Goal: Information Seeking & Learning: Get advice/opinions

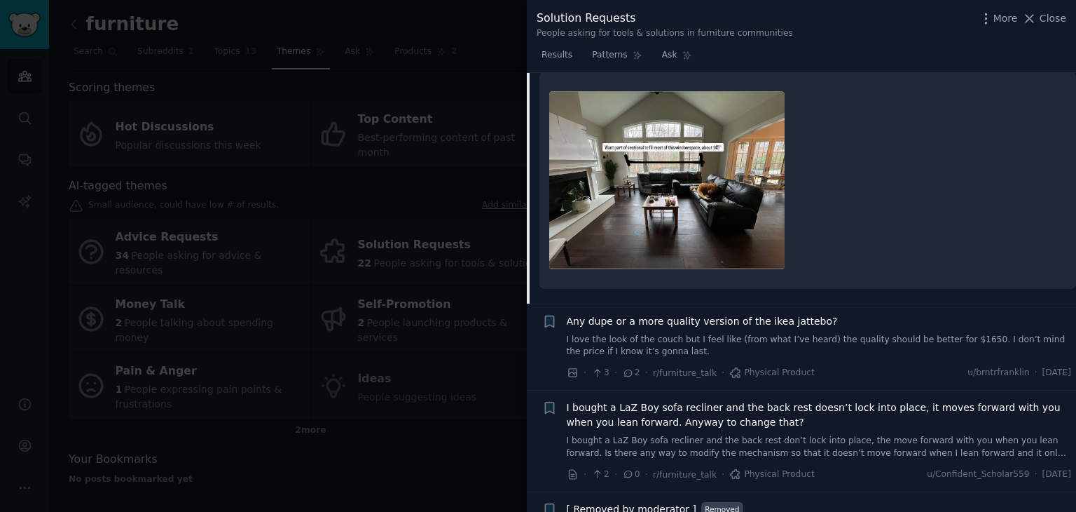
drag, startPoint x: 0, startPoint y: 0, endPoint x: 827, endPoint y: 449, distance: 940.9
click at [827, 449] on link "I bought a LaZ Boy sofa recliner and the back rest don’t lock into place, the m…" at bounding box center [819, 446] width 505 height 25
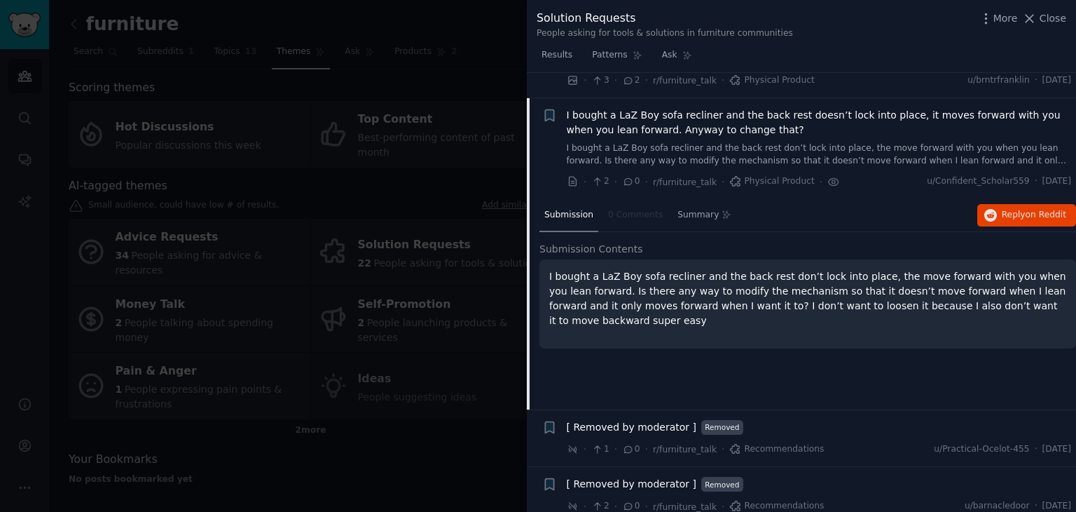
scroll to position [1567, 0]
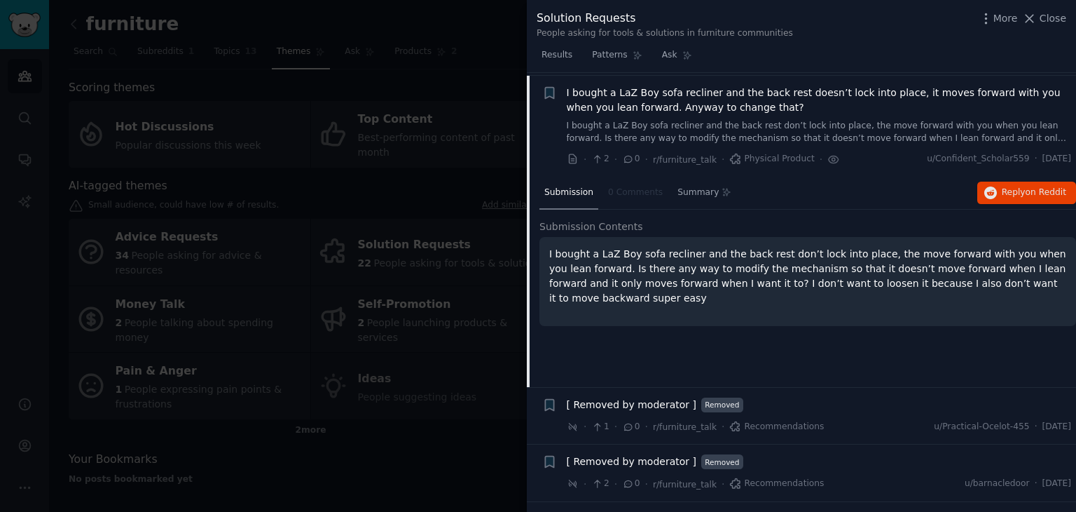
click at [802, 405] on div "[ Removed by moderator ] Removed" at bounding box center [819, 404] width 505 height 15
click at [757, 121] on link "I bought a LaZ Boy sofa recliner and the back rest don’t lock into place, the m…" at bounding box center [819, 132] width 505 height 25
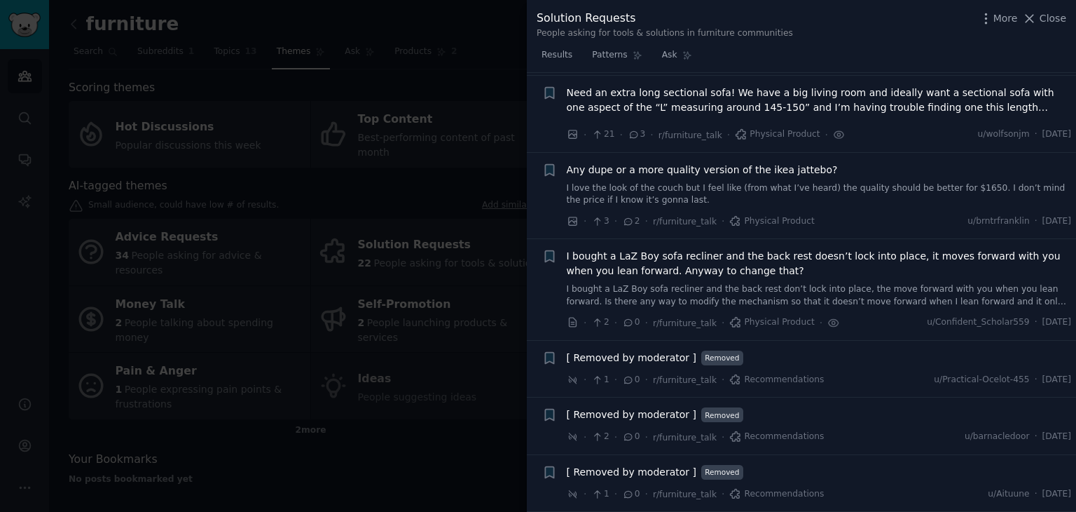
scroll to position [1400, 0]
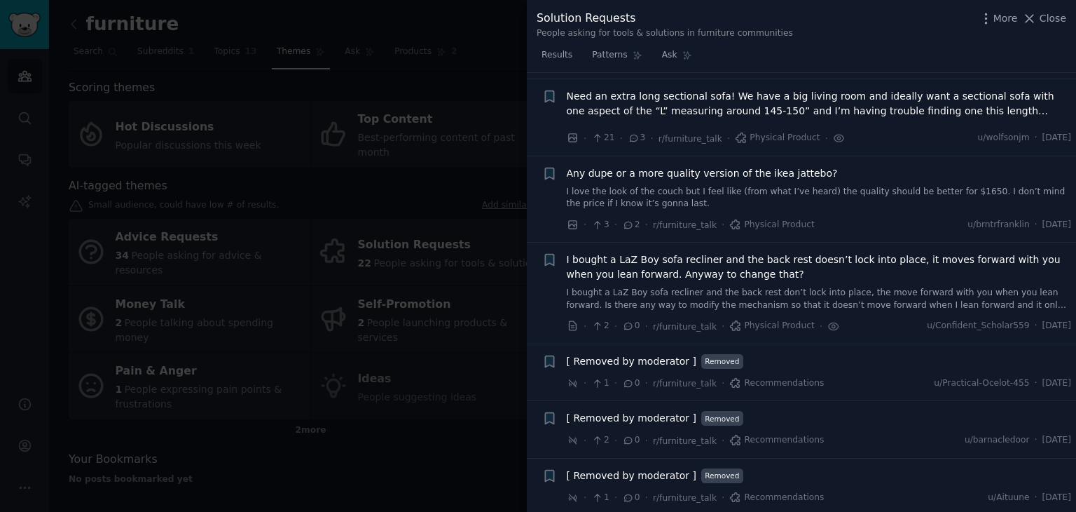
drag, startPoint x: 1071, startPoint y: 427, endPoint x: 1074, endPoint y: 144, distance: 283.8
click at [1074, 144] on div "Submission s 22 Category Select Sort Comments + What's the best sofa that is re…" at bounding box center [801, 292] width 549 height 439
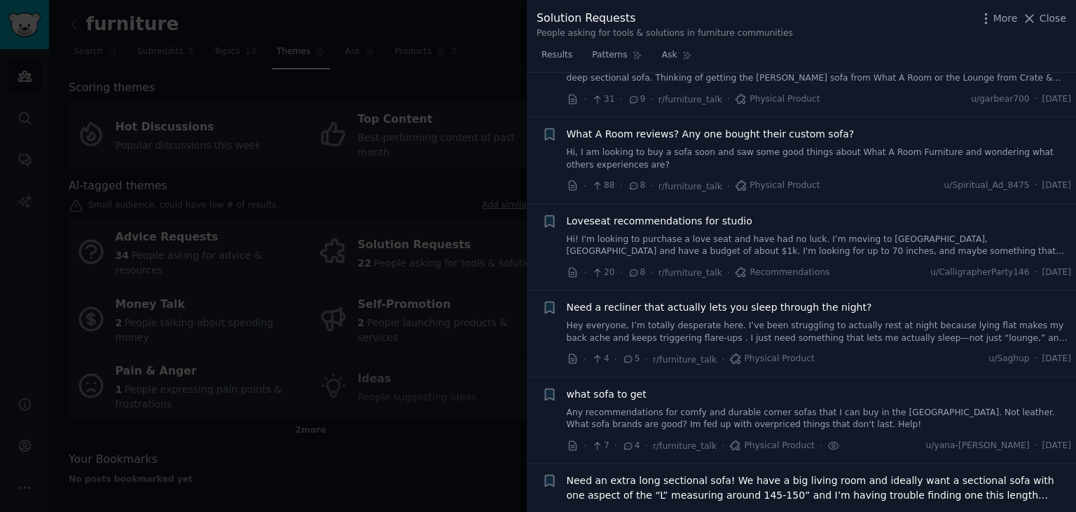
scroll to position [248, 0]
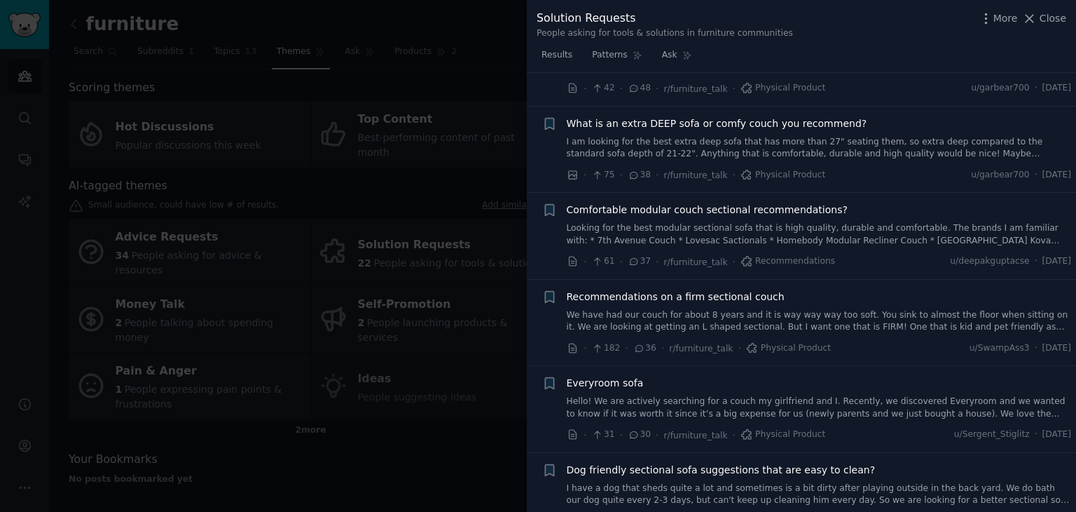
click at [932, 129] on div "What is an extra DEEP sofa or comfy couch you recommend?" at bounding box center [819, 123] width 505 height 15
click at [838, 222] on link "Looking for the best modular sectional sofa that is high quality, durable and c…" at bounding box center [819, 234] width 505 height 25
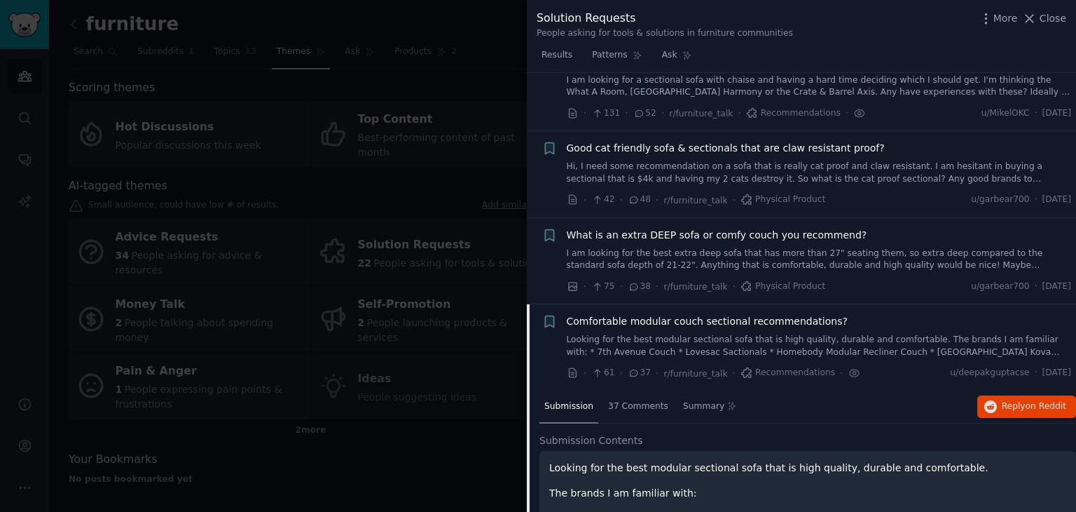
scroll to position [122, 0]
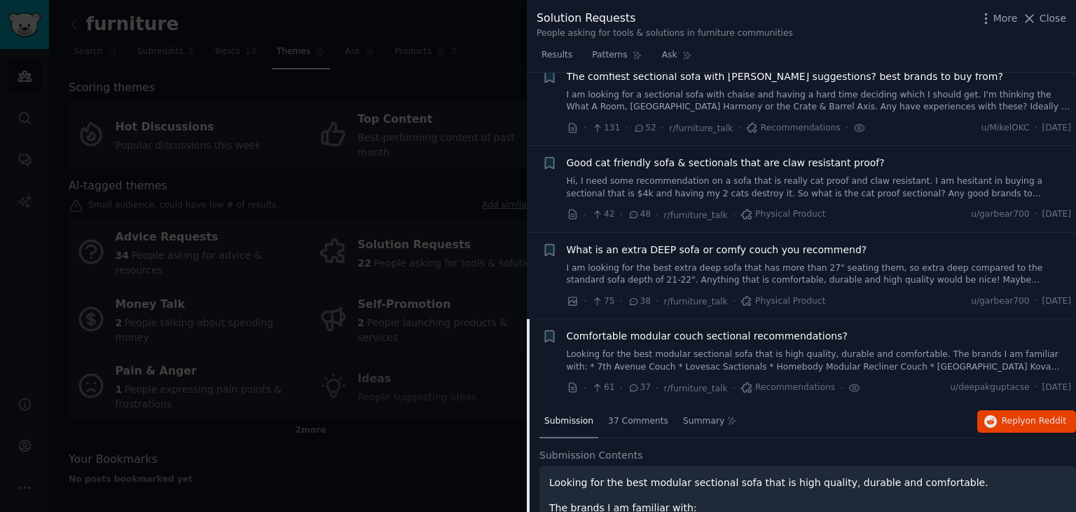
click at [742, 343] on div "Comfortable modular couch sectional recommendations? Looking for the best modul…" at bounding box center [819, 351] width 505 height 44
click at [1041, 18] on button "Close" at bounding box center [1044, 18] width 44 height 15
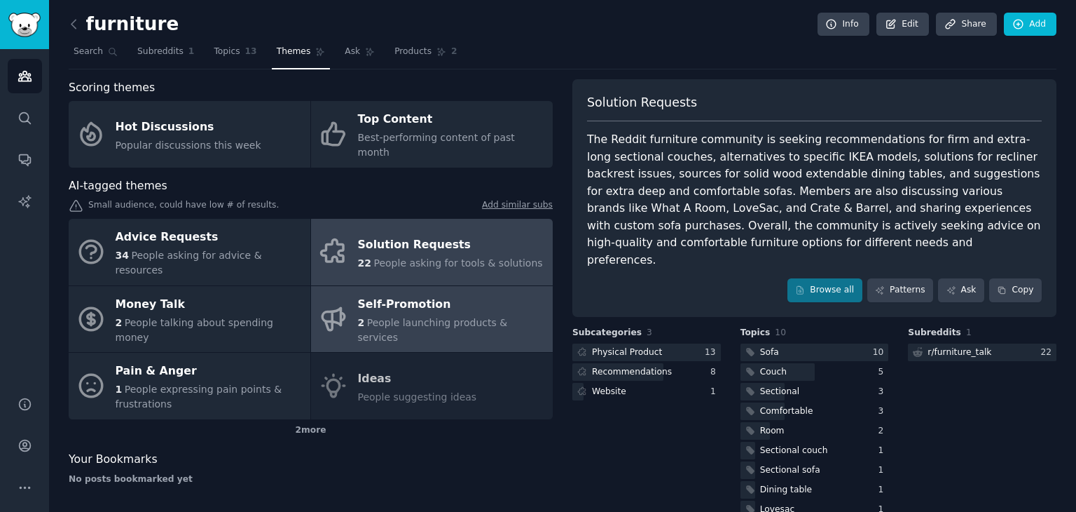
click at [437, 306] on link "Self-Promotion 2 People launching products & services" at bounding box center [432, 319] width 242 height 67
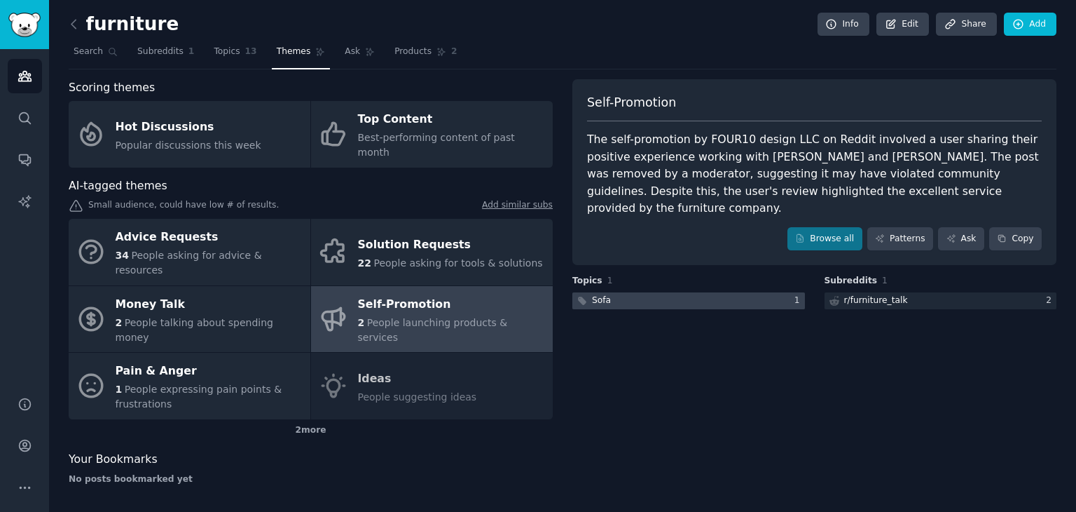
click at [667, 292] on div at bounding box center [688, 301] width 233 height 18
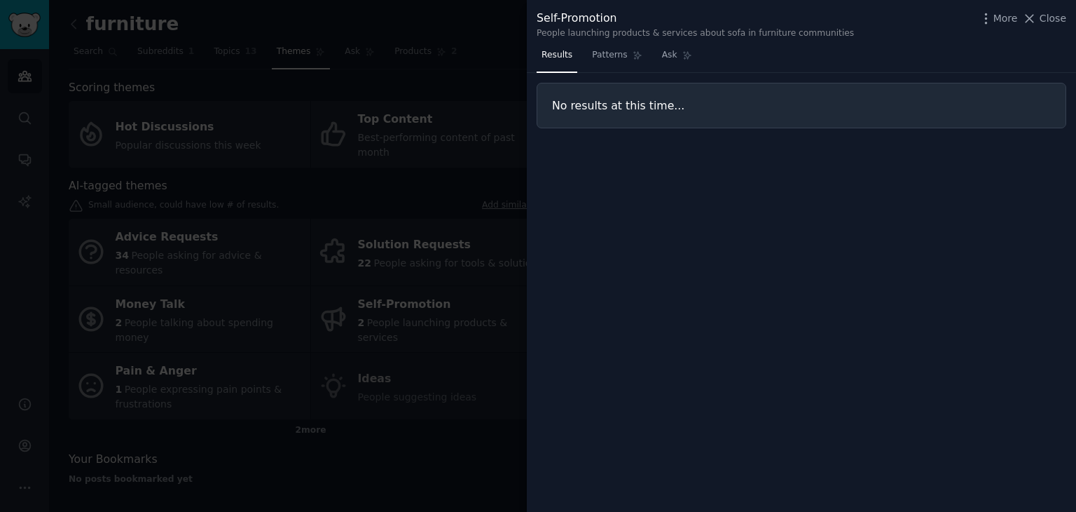
click at [1076, 15] on div "Self-Promotion People launching products & services about sofa in furniture com…" at bounding box center [801, 22] width 549 height 44
click at [1052, 18] on span "Close" at bounding box center [1053, 18] width 27 height 15
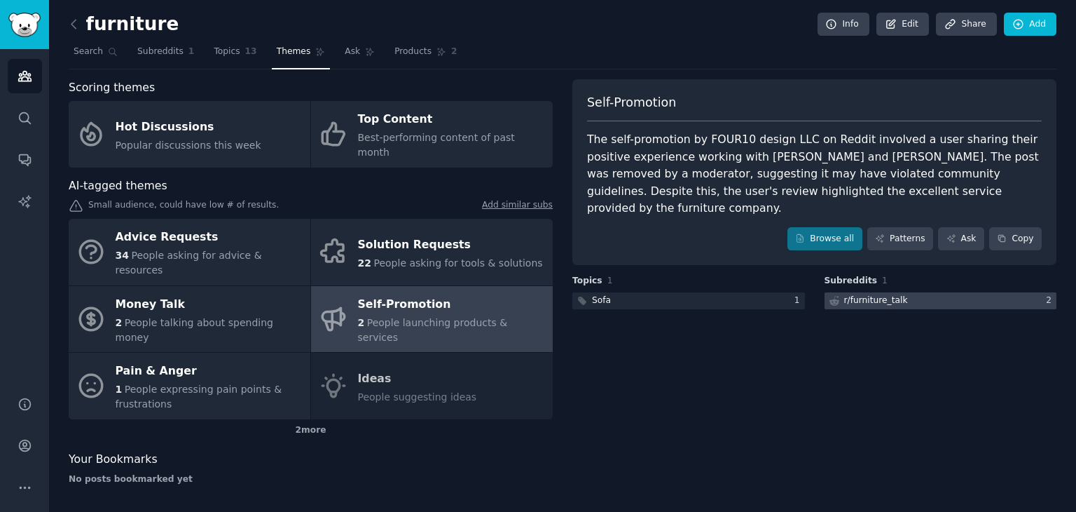
click at [952, 292] on div at bounding box center [941, 301] width 233 height 18
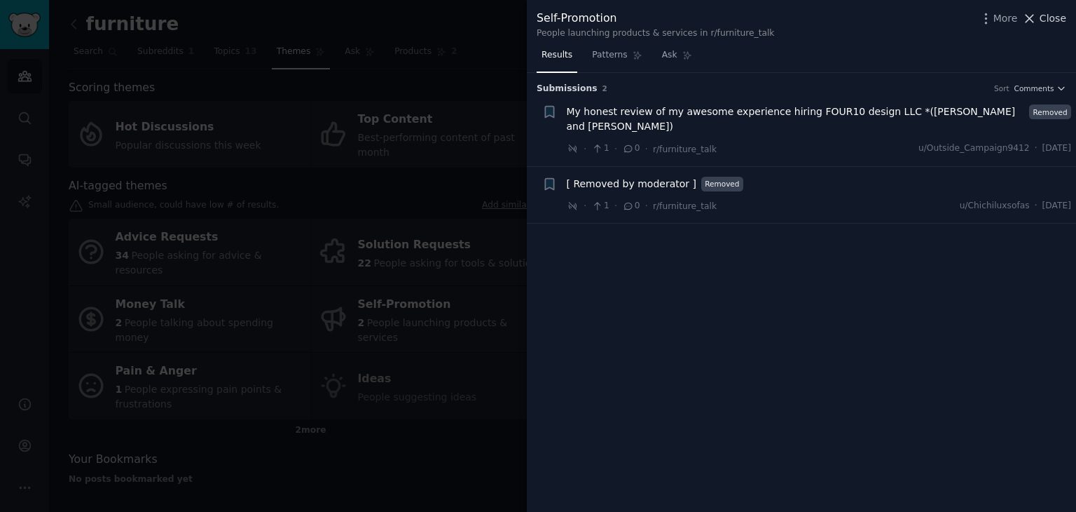
click at [1052, 22] on span "Close" at bounding box center [1053, 18] width 27 height 15
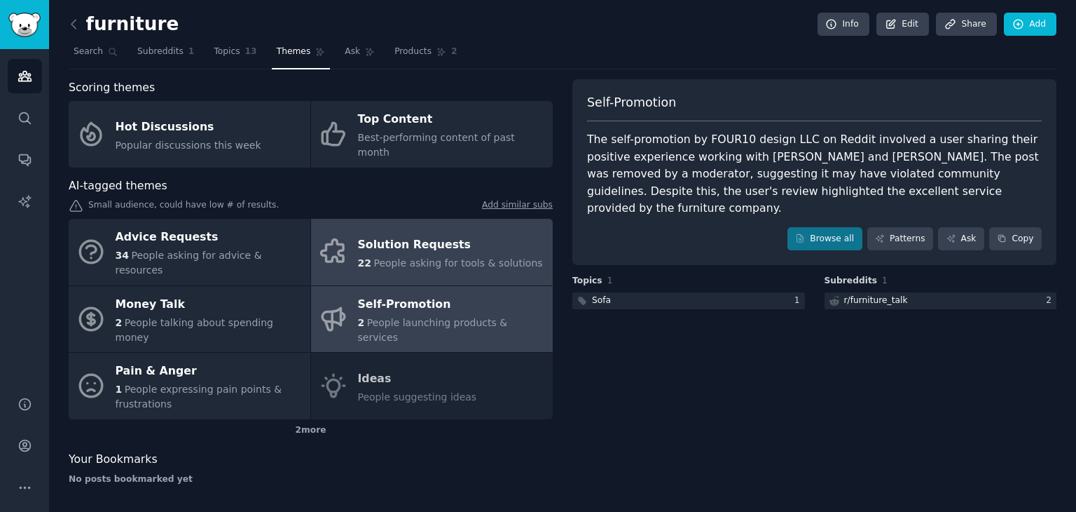
click at [493, 250] on link "Solution Requests 22 People asking for tools & solutions" at bounding box center [432, 252] width 242 height 67
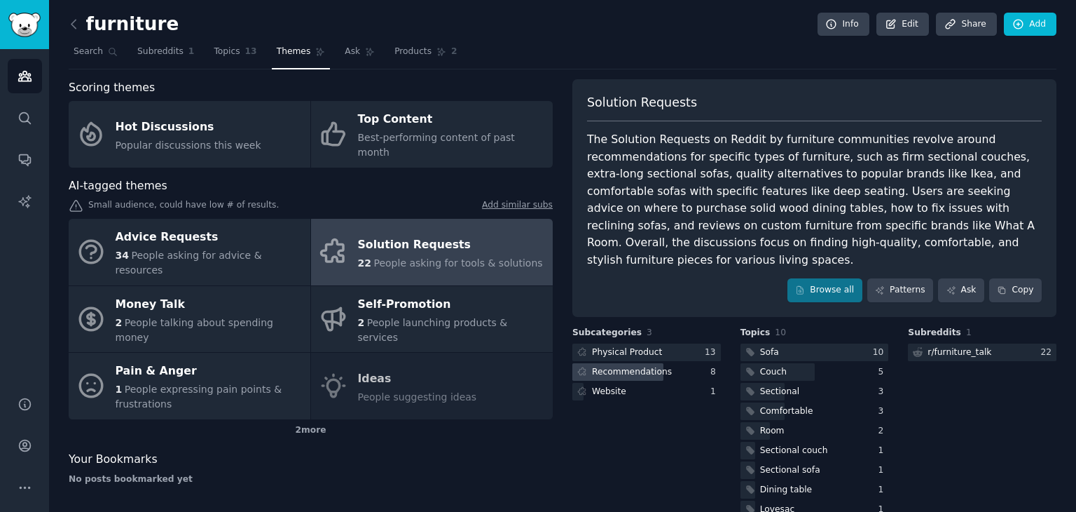
click at [622, 366] on div "Recommendations" at bounding box center [632, 372] width 80 height 13
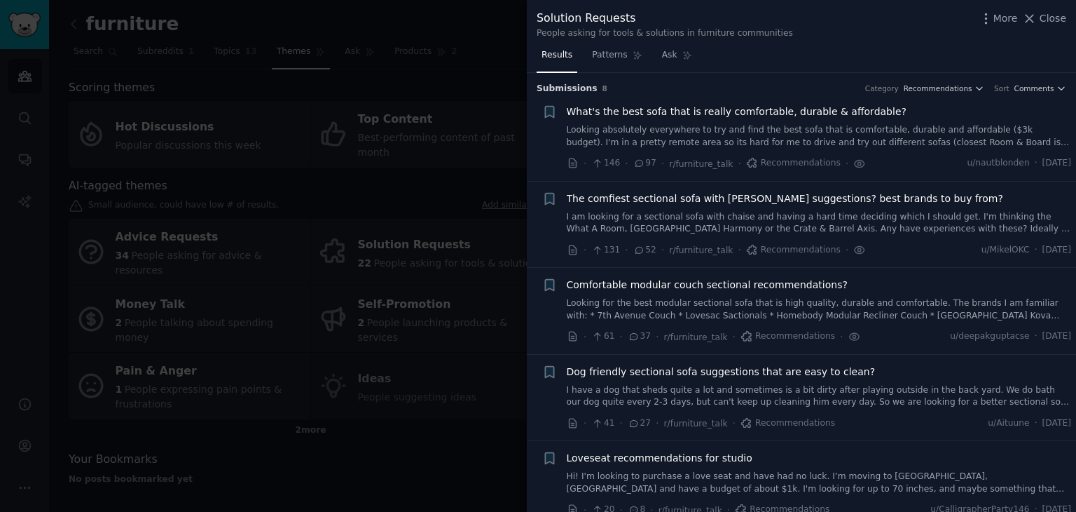
click at [716, 131] on link "Looking absolutely everywhere to try and find the best sofa that is comfortable…" at bounding box center [819, 136] width 505 height 25
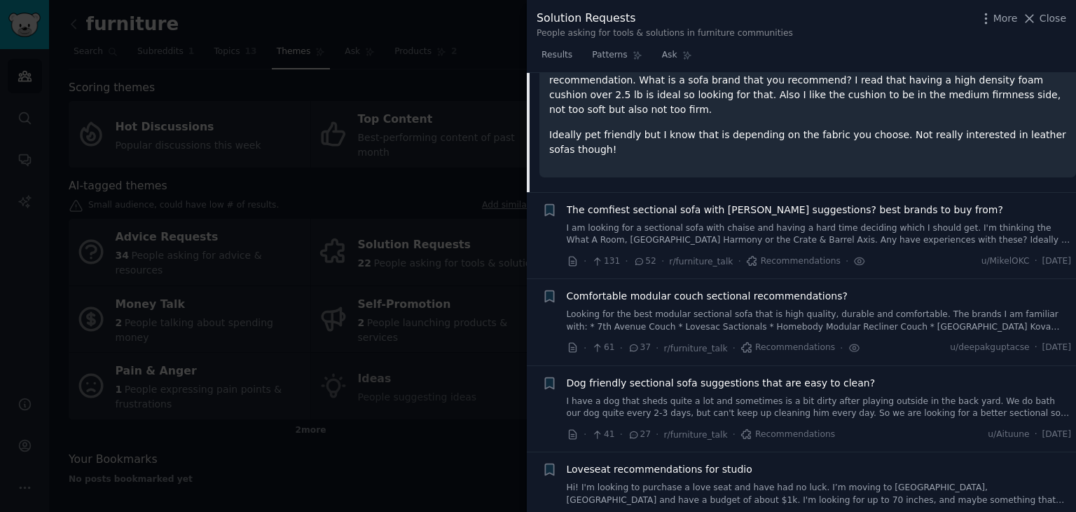
scroll to position [247, 0]
click at [940, 254] on div "· 131 · 52 · r/furniture_talk · Recommendations · u/[PERSON_NAME] · [DATE]" at bounding box center [819, 261] width 505 height 15
click at [868, 203] on span "The comfiest sectional sofa with [PERSON_NAME] suggestions? best brands to buy …" at bounding box center [785, 210] width 437 height 15
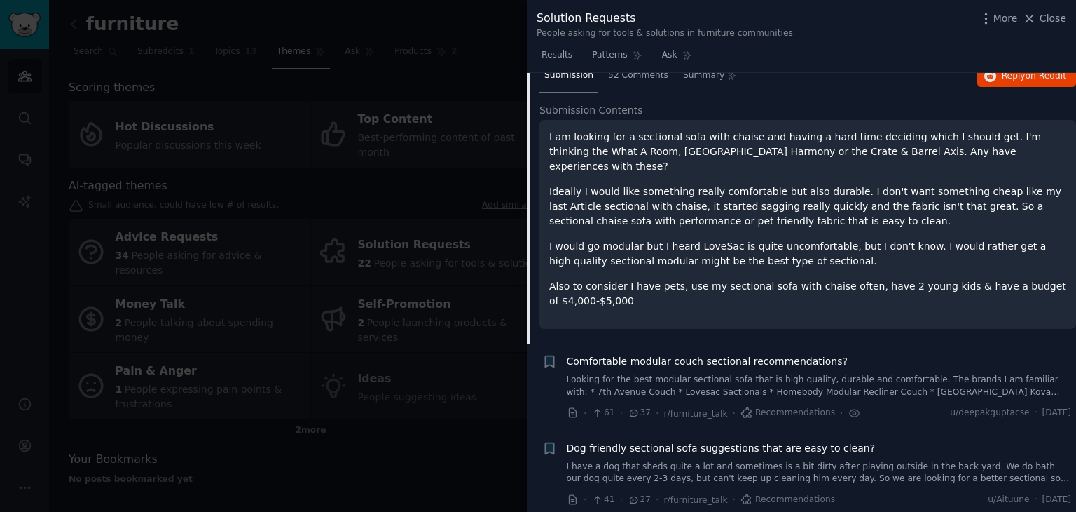
scroll to position [210, 0]
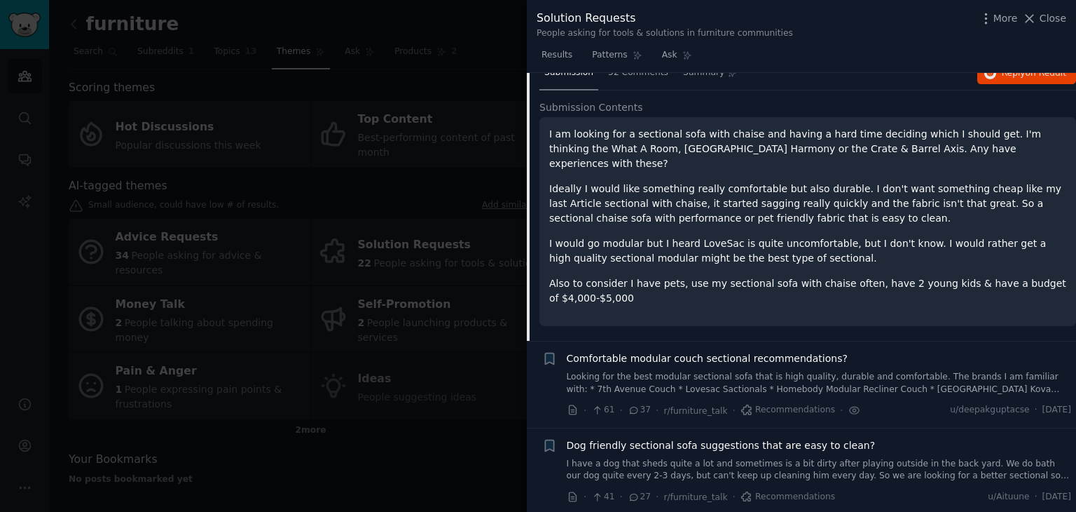
click at [535, 351] on li "Bookmark this conversation + Comfortable modular couch sectional recommendation…" at bounding box center [801, 384] width 549 height 86
click at [488, 365] on div at bounding box center [538, 256] width 1076 height 512
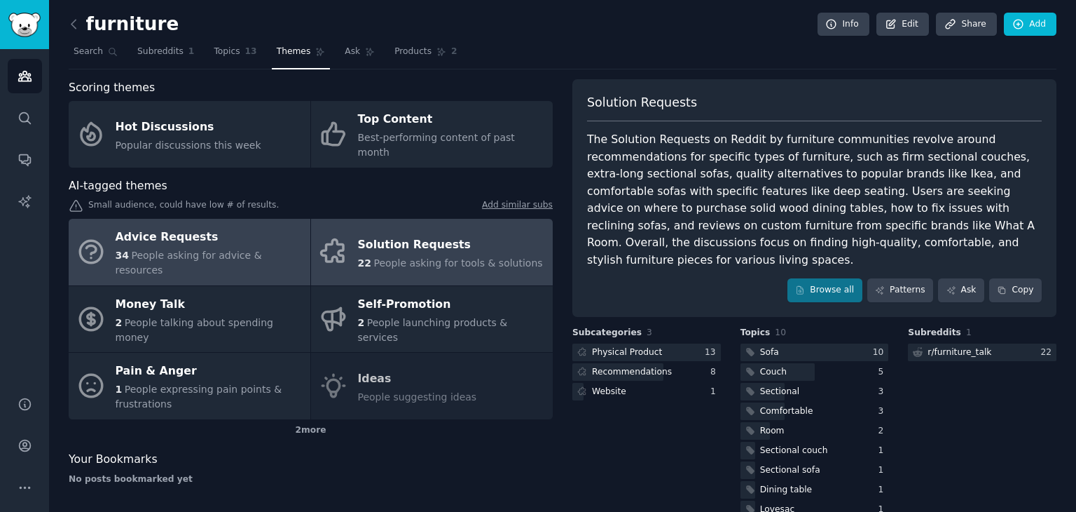
click at [198, 226] on div "Advice Requests" at bounding box center [210, 237] width 188 height 22
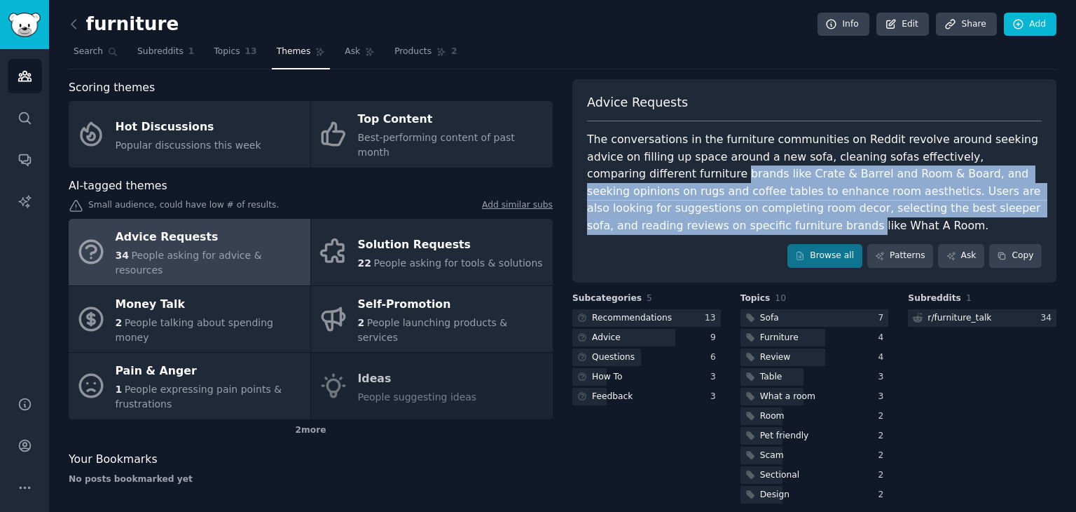
drag, startPoint x: 1076, startPoint y: 155, endPoint x: 1076, endPoint y: 203, distance: 47.6
click at [1076, 203] on main "furniture Info Edit Share Add Search Subreddits 1 Topics 13 Themes Ask Products…" at bounding box center [562, 256] width 1027 height 512
click at [668, 320] on div at bounding box center [646, 318] width 149 height 18
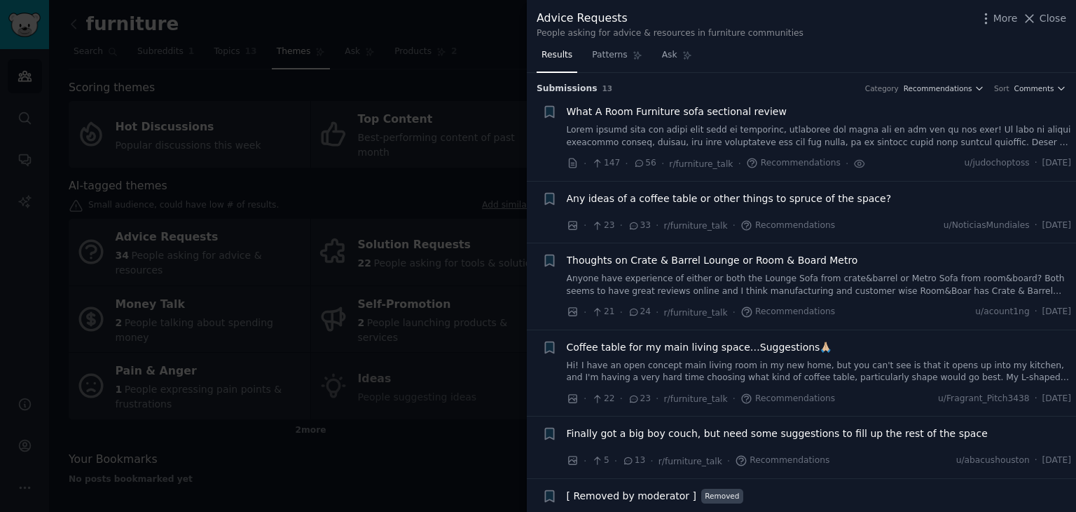
drag, startPoint x: 1066, startPoint y: 152, endPoint x: 1073, endPoint y: 169, distance: 18.5
click at [1073, 169] on div "Submission s 13 Category Recommendations Sort Comments + What A Room Furniture …" at bounding box center [801, 292] width 549 height 439
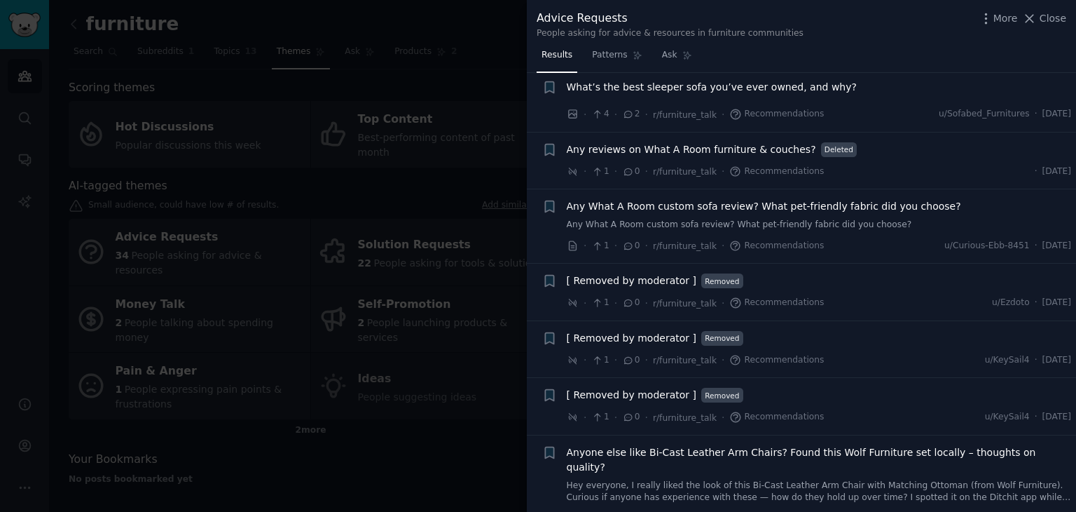
scroll to position [473, 0]
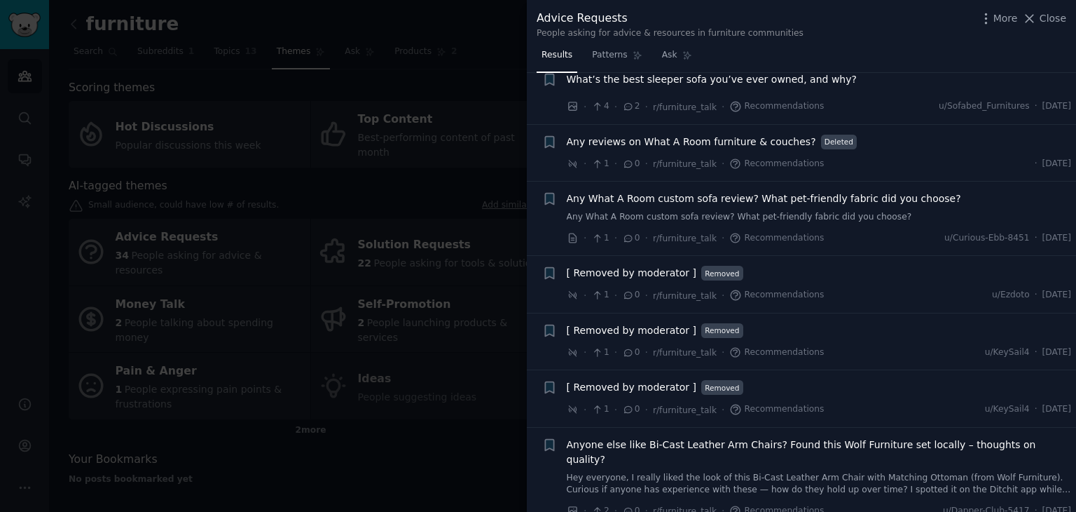
click at [460, 455] on div at bounding box center [538, 256] width 1076 height 512
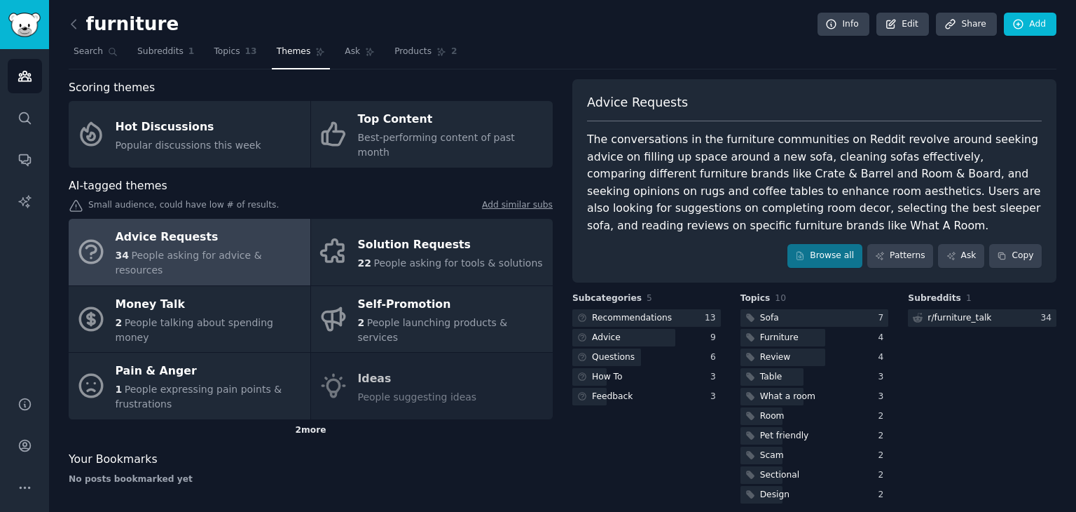
click at [310, 419] on div "2 more" at bounding box center [311, 430] width 484 height 22
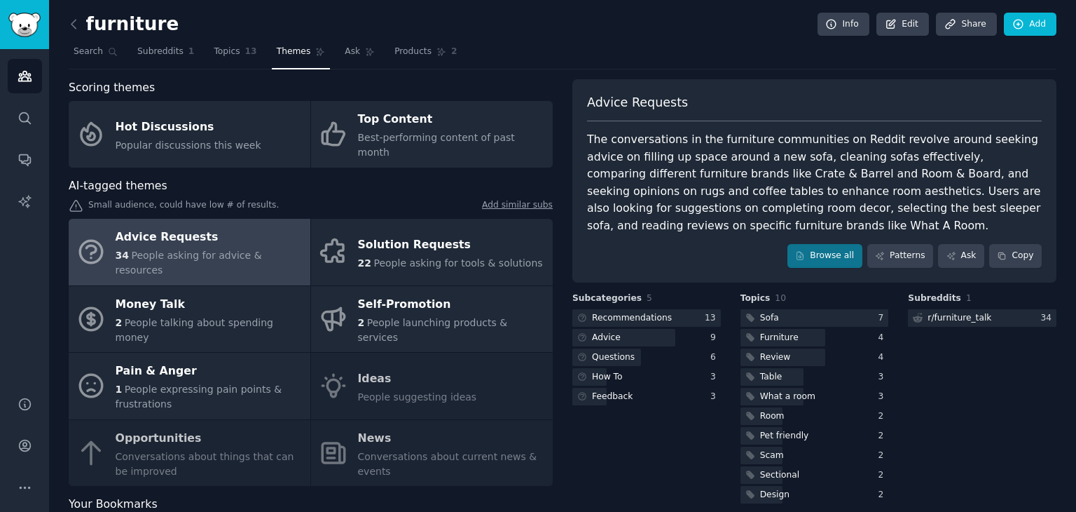
click at [244, 421] on div "Advice Requests 34 People asking for advice & resources Solution Requests 22 Pe…" at bounding box center [311, 352] width 484 height 267
click at [141, 385] on div "Advice Requests 34 People asking for advice & resources Solution Requests 22 Pe…" at bounding box center [311, 352] width 484 height 267
drag, startPoint x: 141, startPoint y: 385, endPoint x: 182, endPoint y: 438, distance: 66.9
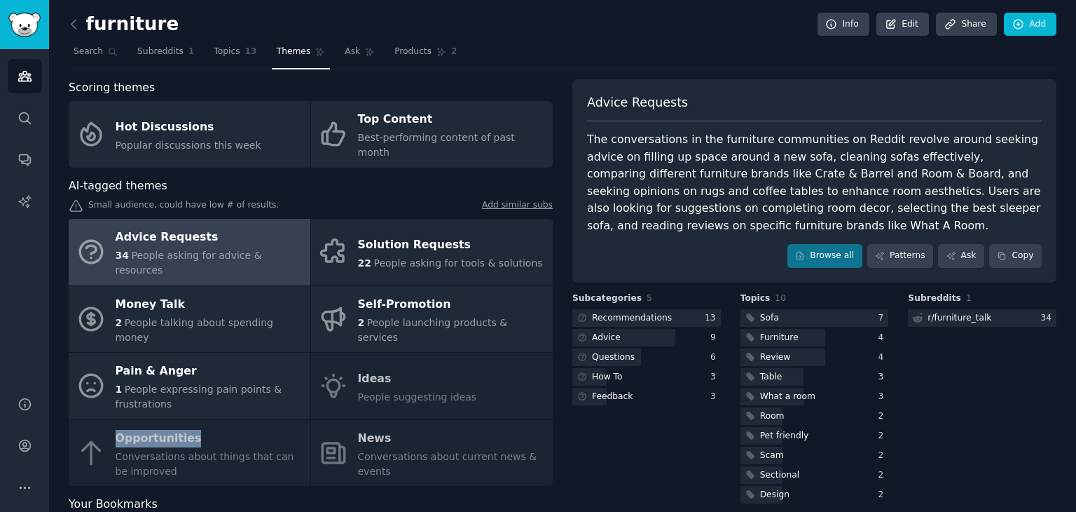
click at [182, 438] on div "Advice Requests 34 People asking for advice & resources Solution Requests 22 Pe…" at bounding box center [311, 352] width 484 height 267
click at [610, 397] on div "Feedback" at bounding box center [612, 396] width 41 height 13
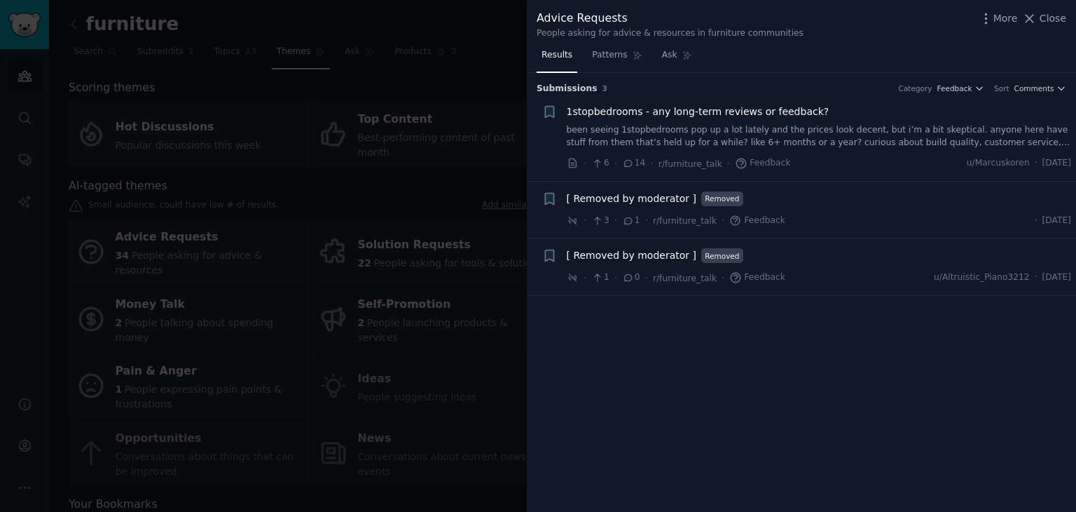
click at [611, 133] on link "been seeing 1stopbedrooms pop up a lot lately and the prices look decent, but i…" at bounding box center [819, 136] width 505 height 25
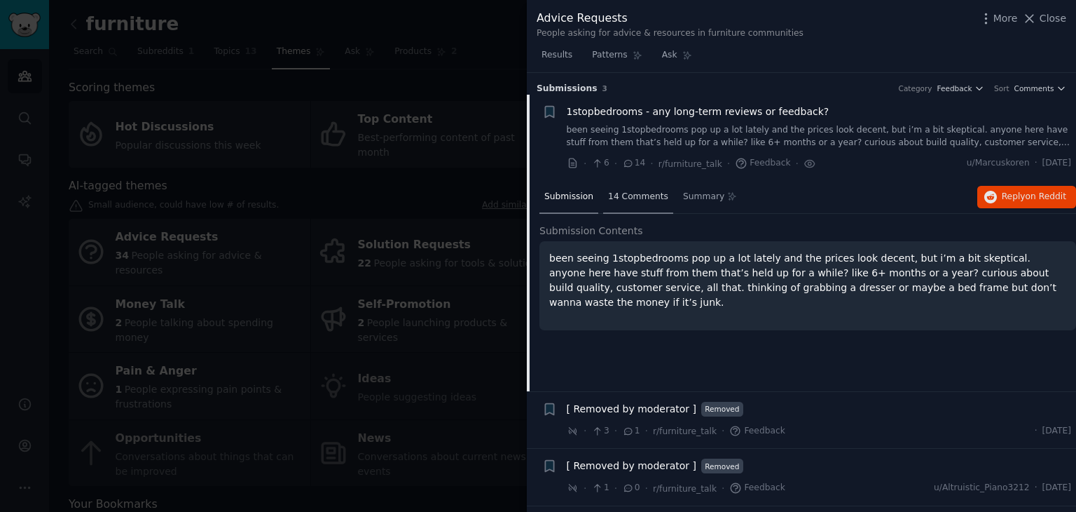
click at [647, 195] on span "14 Comments" at bounding box center [638, 197] width 60 height 13
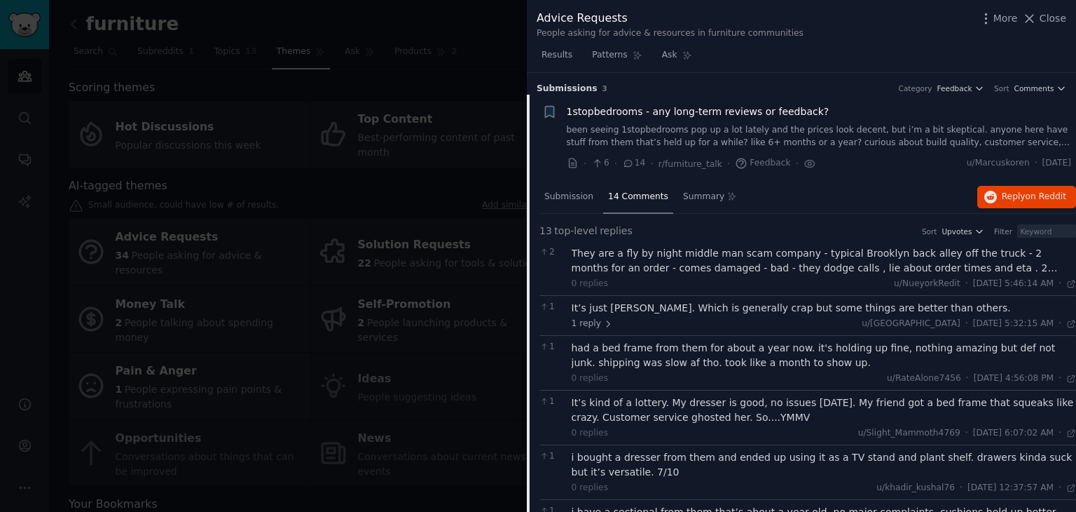
click at [412, 443] on div at bounding box center [538, 256] width 1076 height 512
